Goal: Transaction & Acquisition: Purchase product/service

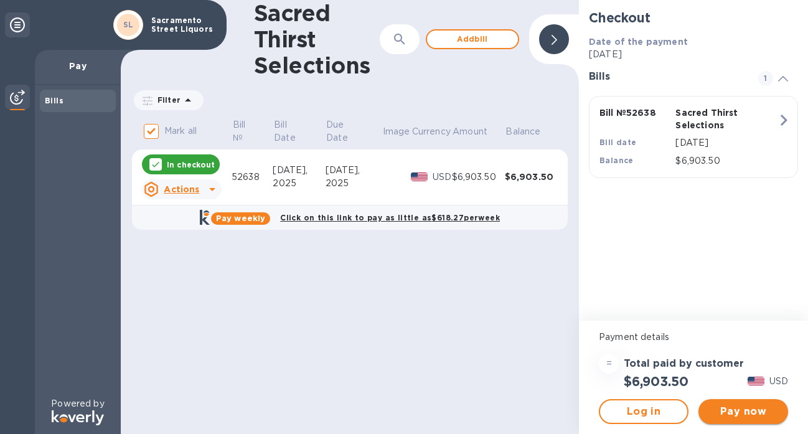
click at [754, 407] on span "Pay now" at bounding box center [743, 411] width 70 height 15
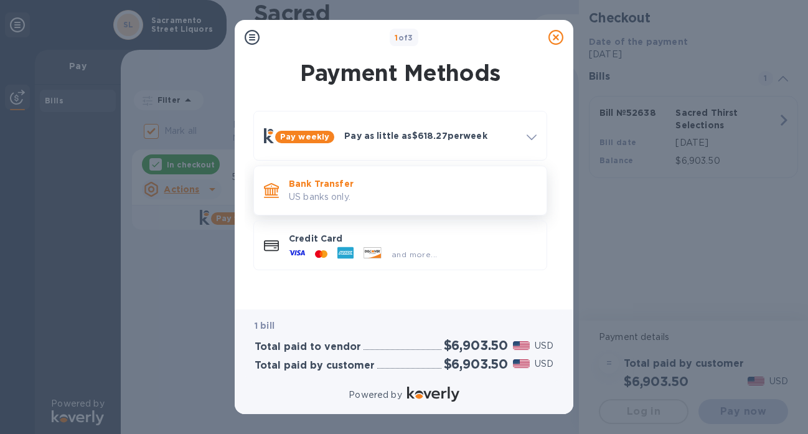
click at [425, 200] on p "US banks only." at bounding box center [413, 196] width 248 height 13
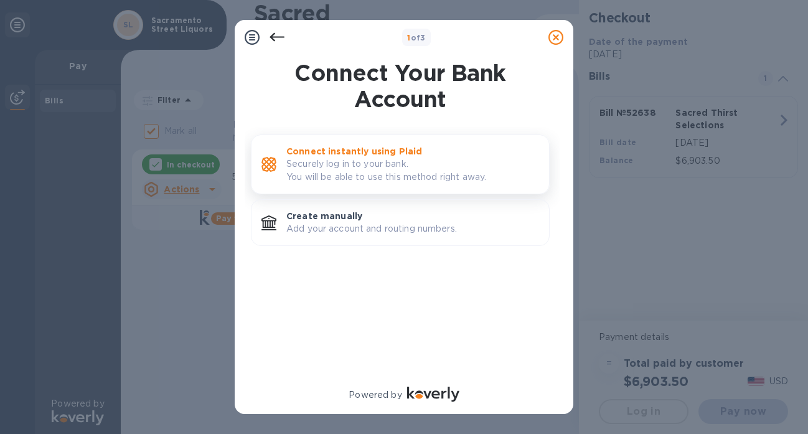
click at [416, 176] on p "Securely log in to your bank. You will be able to use this method right away." at bounding box center [412, 170] width 253 height 26
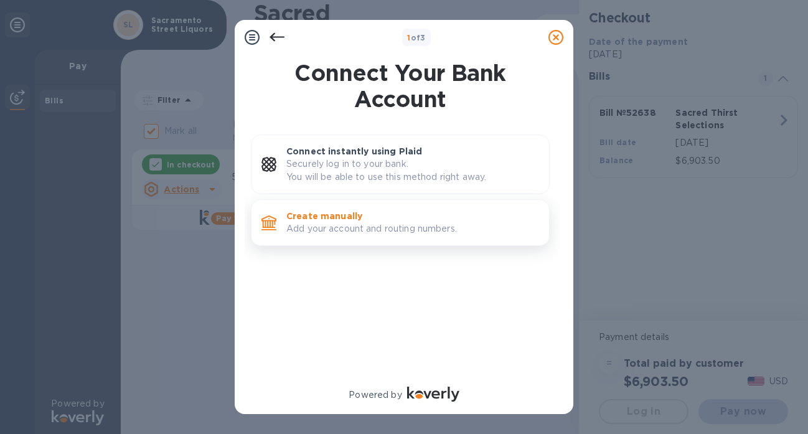
click at [396, 215] on p "Create manually" at bounding box center [412, 216] width 253 height 12
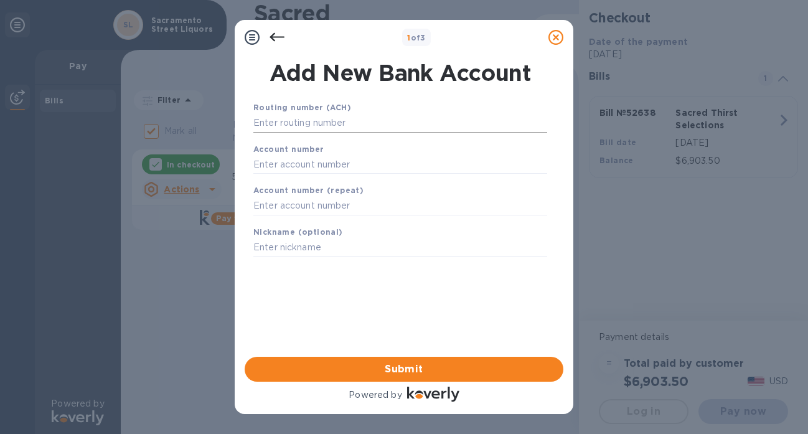
click at [350, 116] on input "text" at bounding box center [400, 123] width 294 height 19
paste input "121042882"
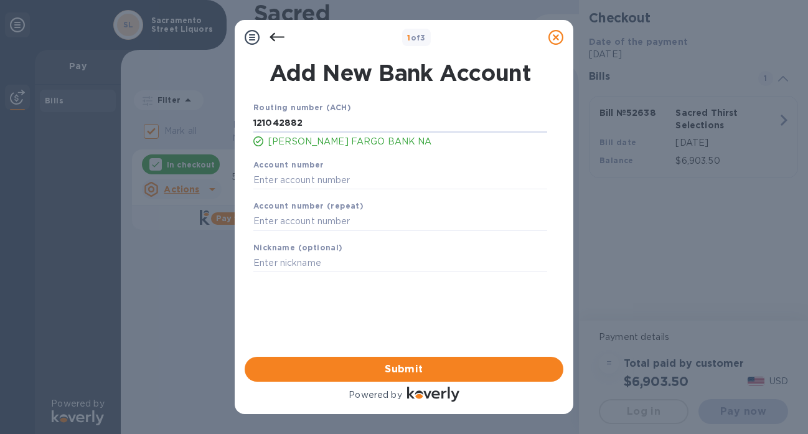
type input "121042882"
type input "8955502102"
type input "[PERSON_NAME] Acct"
click at [383, 368] on span "Submit" at bounding box center [404, 369] width 299 height 15
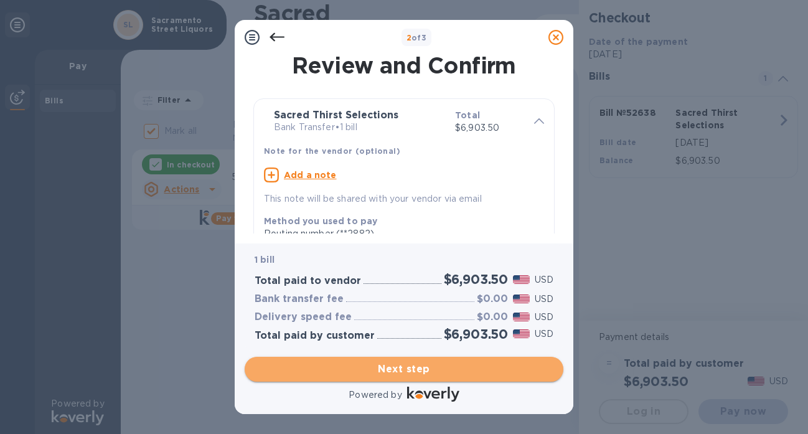
click at [383, 368] on span "Next step" at bounding box center [404, 369] width 299 height 15
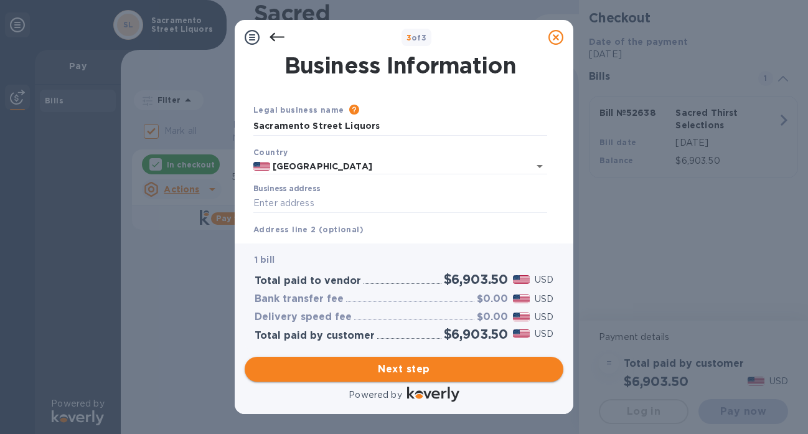
click at [383, 368] on span "Next step" at bounding box center [404, 369] width 299 height 15
click at [376, 202] on input "Business address" at bounding box center [400, 203] width 294 height 19
type input "[STREET_ADDRESS]"
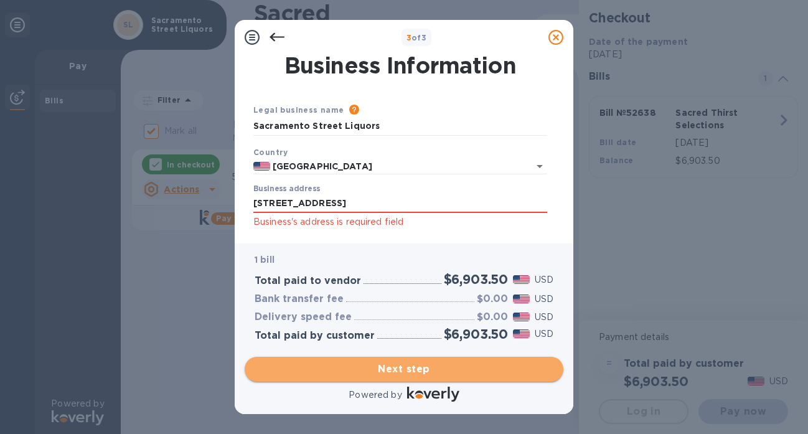
click at [390, 364] on span "Next step" at bounding box center [404, 369] width 299 height 15
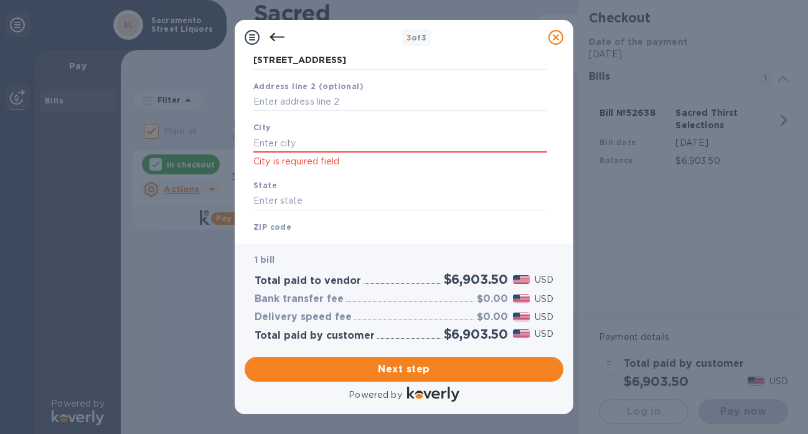
scroll to position [129, 0]
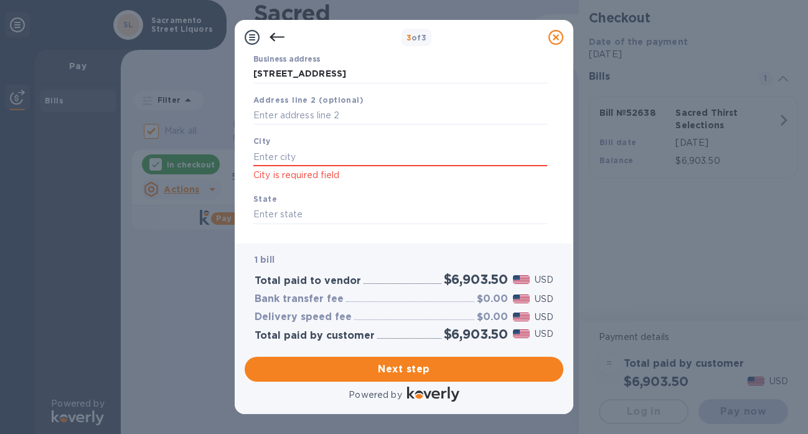
click at [332, 146] on div "[GEOGRAPHIC_DATA] is required field" at bounding box center [400, 158] width 304 height 58
click at [329, 162] on input "text" at bounding box center [400, 157] width 294 height 19
type input "San [PERSON_NAME]"
type input "CA"
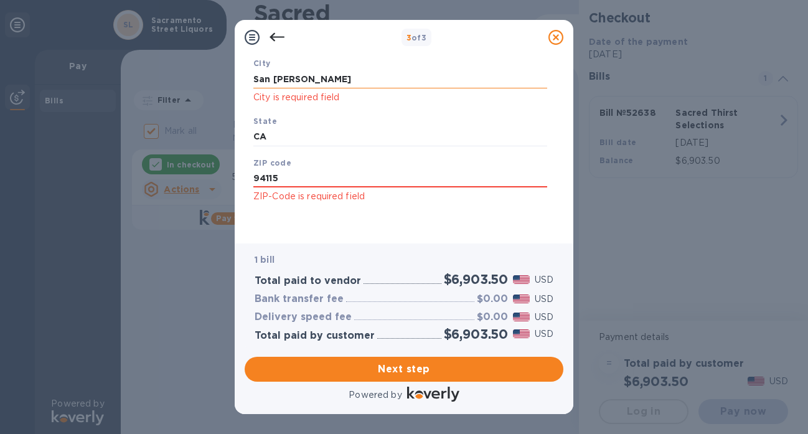
type input "94115"
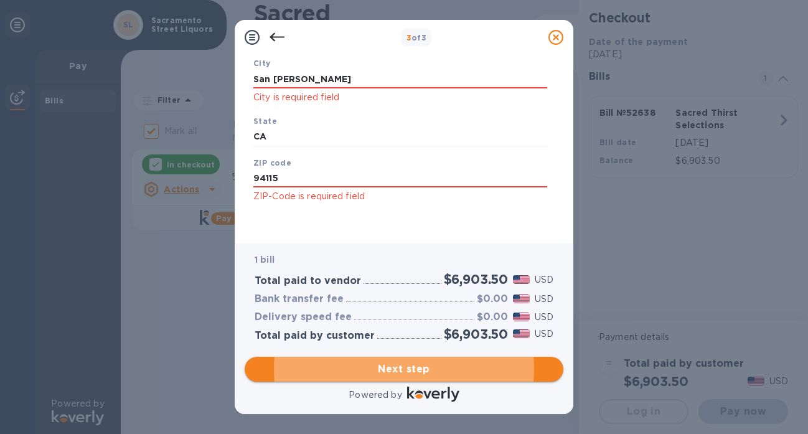
click at [395, 369] on span "Next step" at bounding box center [404, 369] width 299 height 15
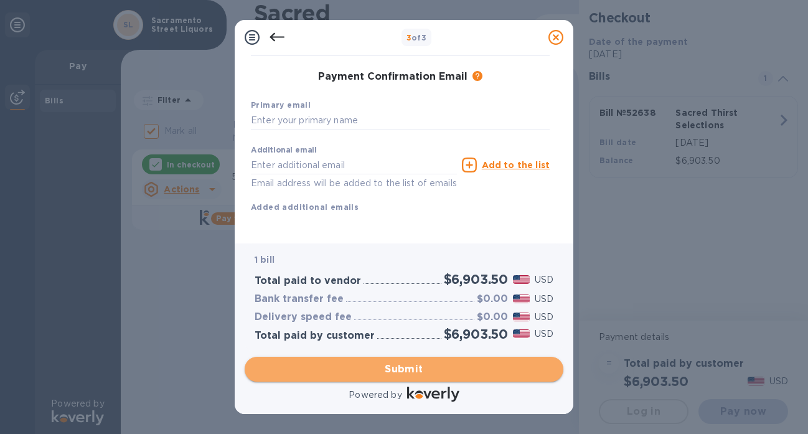
scroll to position [205, 0]
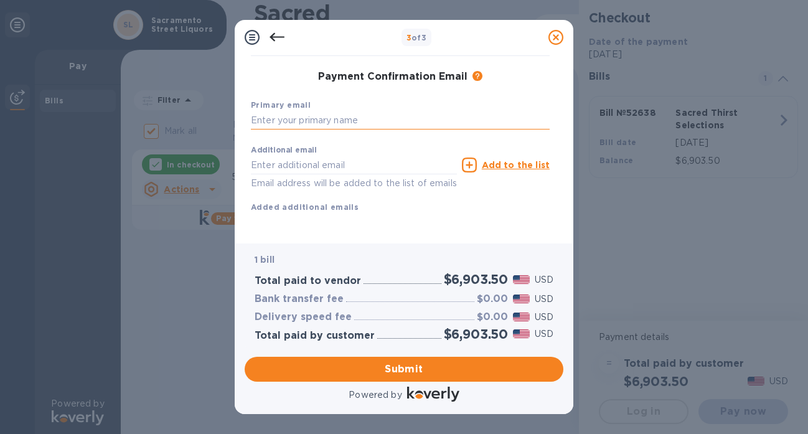
click at [369, 111] on input "text" at bounding box center [400, 120] width 299 height 19
type input "[EMAIL_ADDRESS][DOMAIN_NAME]"
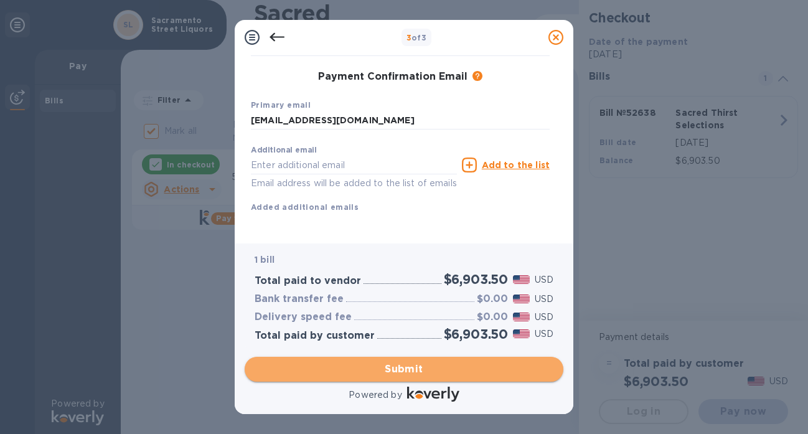
click at [395, 375] on span "Submit" at bounding box center [404, 369] width 299 height 15
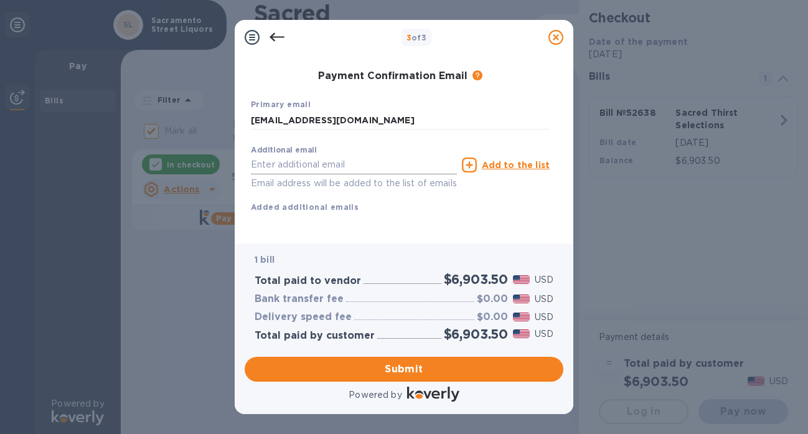
click at [370, 156] on input "text" at bounding box center [354, 165] width 206 height 19
click at [446, 95] on div "Primary email [EMAIL_ADDRESS][DOMAIN_NAME]" at bounding box center [400, 114] width 309 height 42
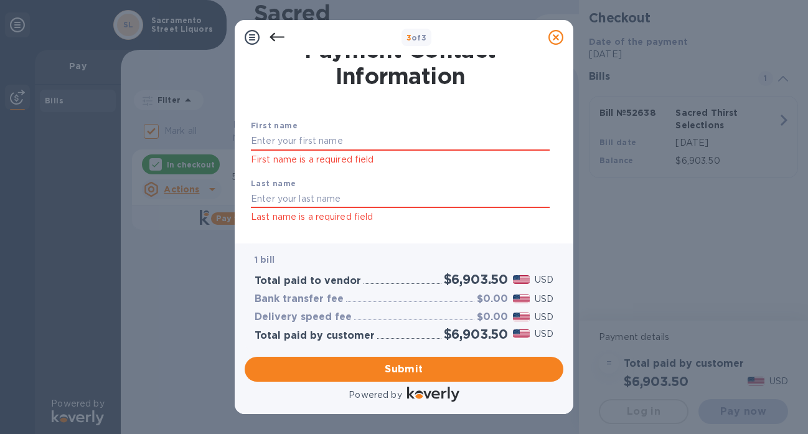
scroll to position [0, 0]
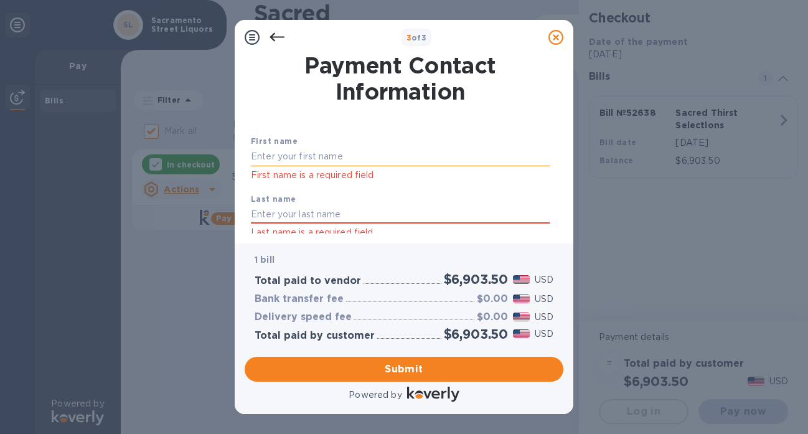
click at [415, 158] on input "text" at bounding box center [400, 157] width 299 height 19
type input "[PERSON_NAME]"
type input "Powers"
type input "6094396694"
type input "[EMAIL_ADDRESS][DOMAIN_NAME]"
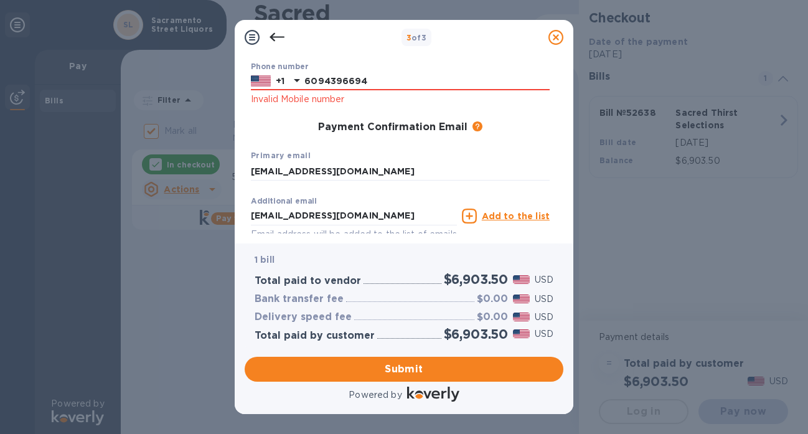
scroll to position [151, 0]
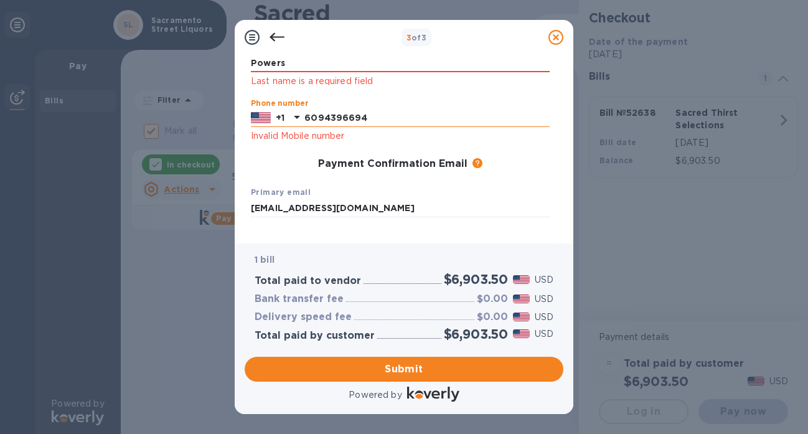
click at [403, 120] on input "6094396694" at bounding box center [426, 118] width 245 height 19
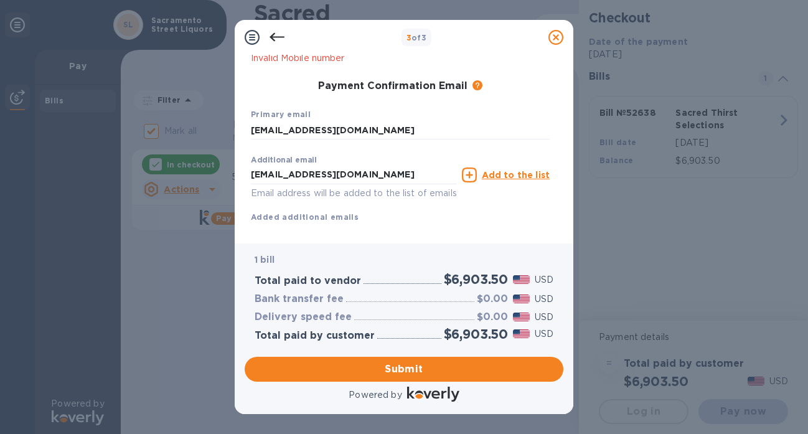
scroll to position [254, 0]
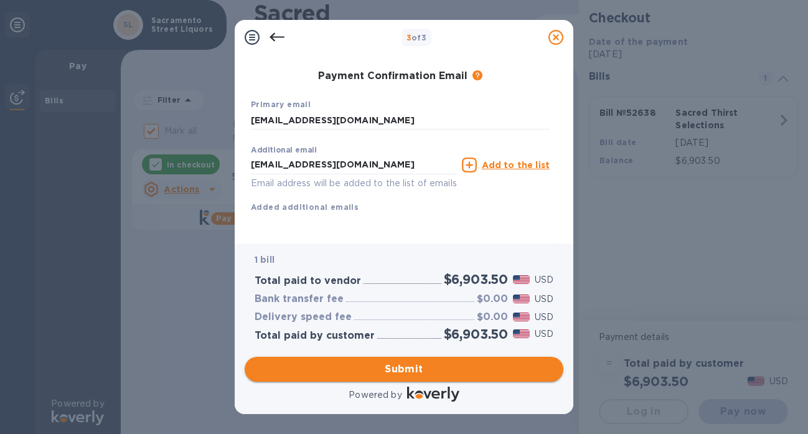
click at [390, 370] on span "Submit" at bounding box center [404, 369] width 299 height 15
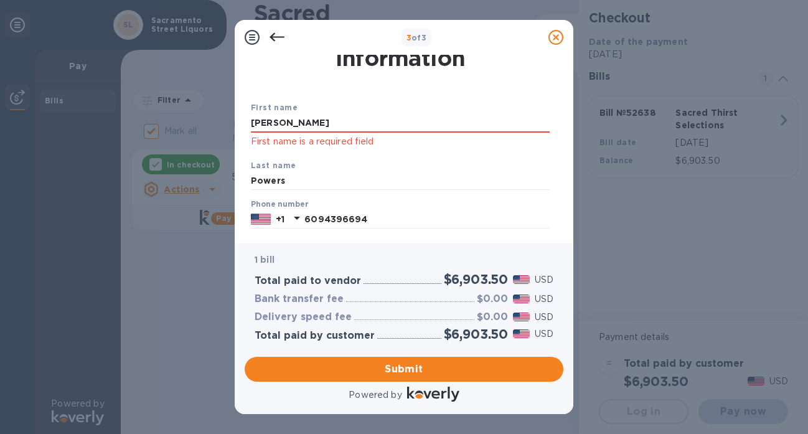
scroll to position [0, 0]
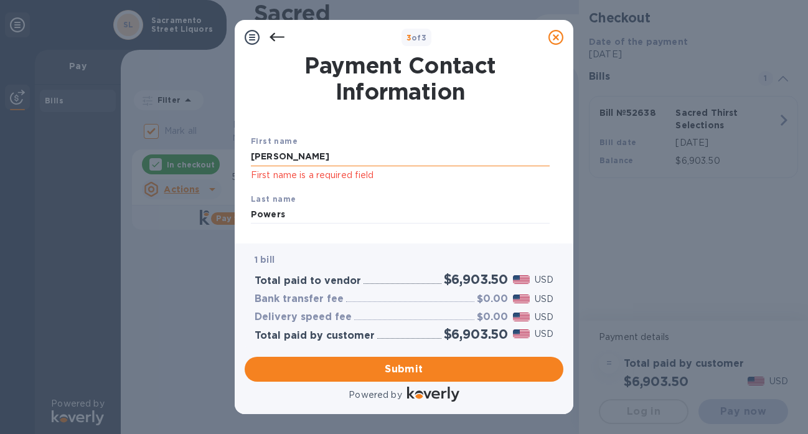
click at [455, 156] on input "[PERSON_NAME]" at bounding box center [400, 157] width 299 height 19
type input "[PERSON_NAME]"
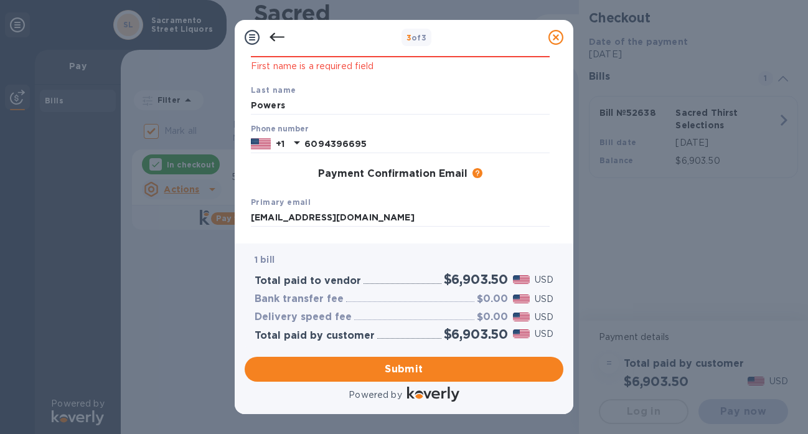
click at [423, 157] on div "Phone number [PHONE_NUMBER]" at bounding box center [400, 139] width 309 height 39
click at [418, 145] on input "6094396695" at bounding box center [426, 143] width 245 height 19
type input "6094396694"
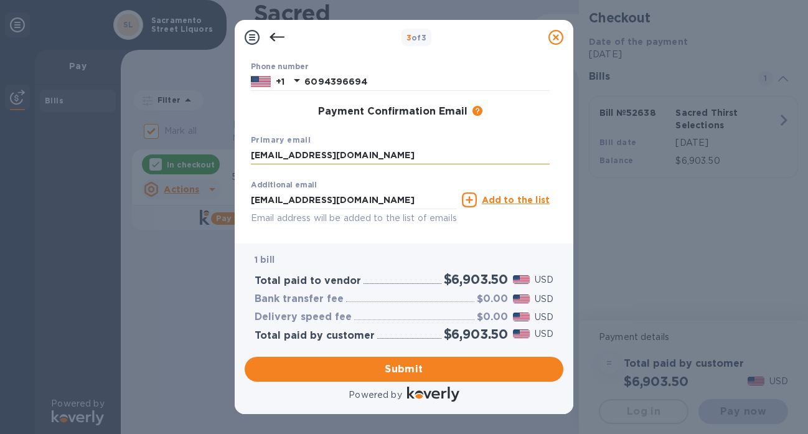
scroll to position [222, 0]
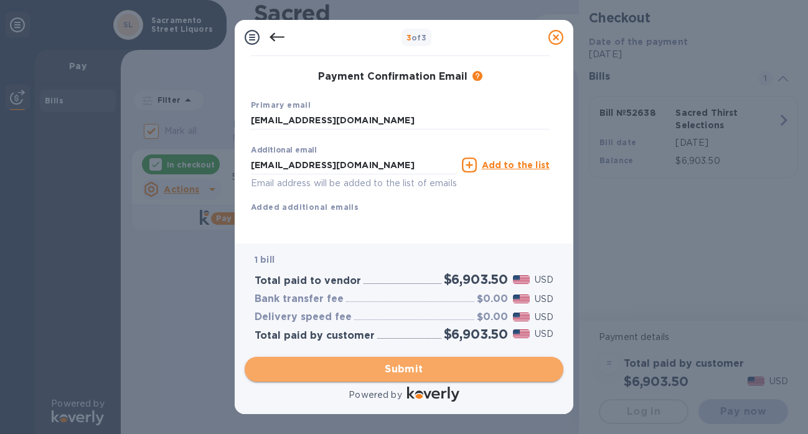
click at [396, 369] on span "Submit" at bounding box center [404, 369] width 299 height 15
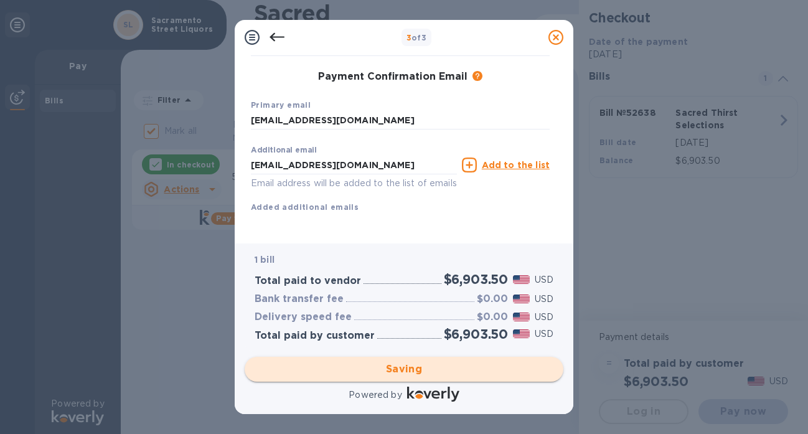
checkbox input "false"
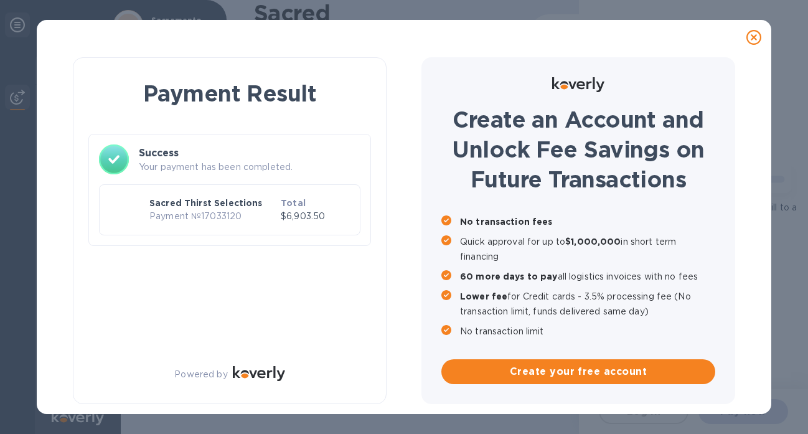
scroll to position [0, 0]
